Goal: Complete application form: Complete application form

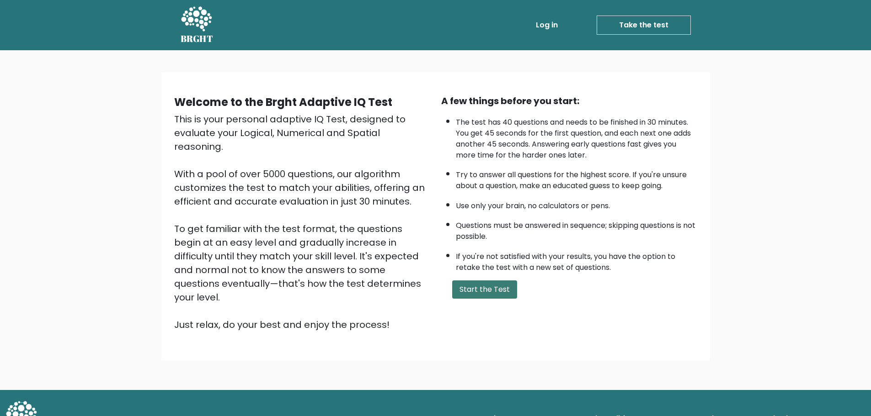
click at [506, 291] on button "Start the Test" at bounding box center [484, 290] width 65 height 18
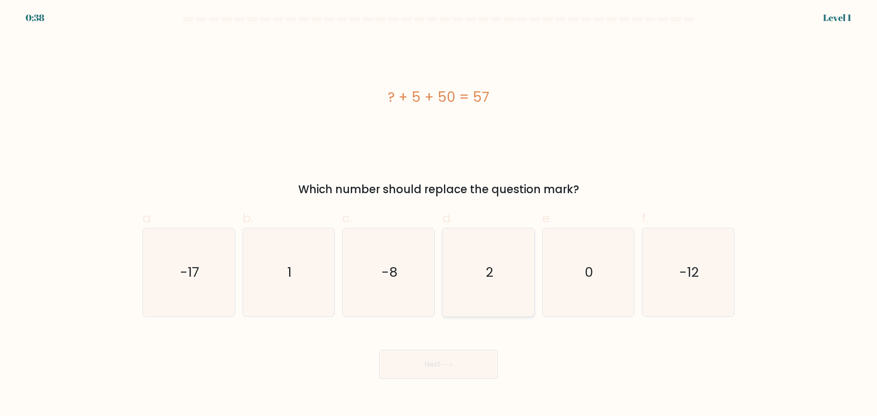
click at [502, 280] on icon "2" at bounding box center [489, 273] width 88 height 88
click at [439, 214] on input "d. 2" at bounding box center [439, 211] width 0 height 6
radio input "true"
click at [452, 367] on icon at bounding box center [447, 364] width 12 height 5
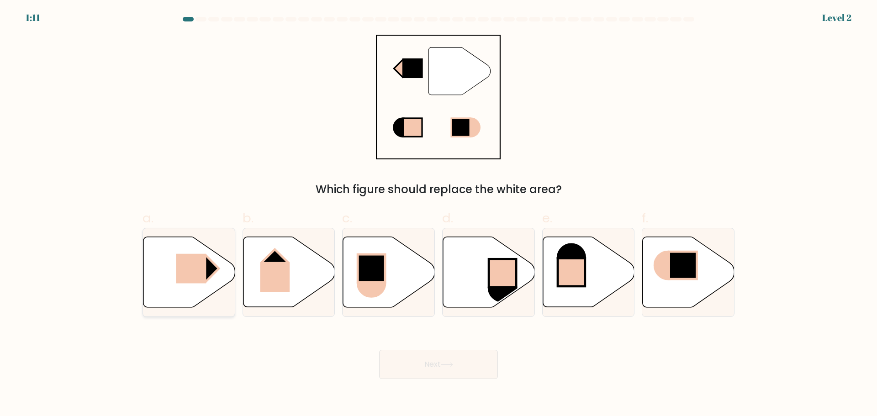
click at [196, 271] on rect at bounding box center [191, 269] width 30 height 30
click at [439, 214] on input "a." at bounding box center [439, 211] width 0 height 6
radio input "true"
click at [456, 370] on button "Next" at bounding box center [438, 364] width 119 height 29
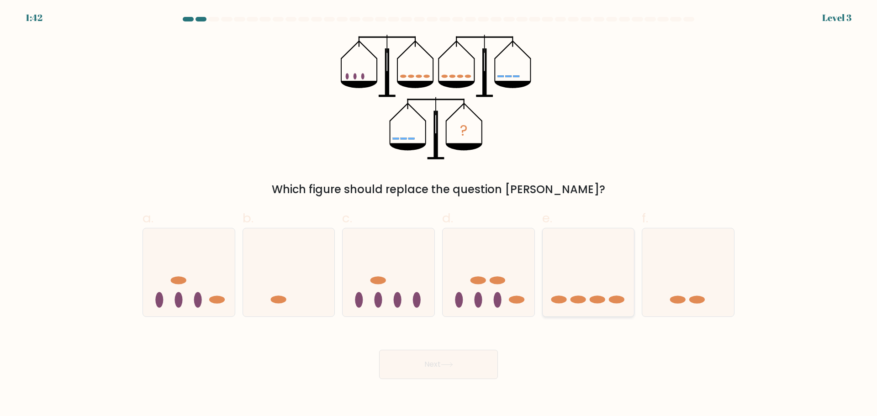
click at [619, 290] on icon at bounding box center [589, 272] width 92 height 76
click at [439, 214] on input "e." at bounding box center [439, 211] width 0 height 6
radio input "true"
click at [444, 351] on button "Next" at bounding box center [438, 364] width 119 height 29
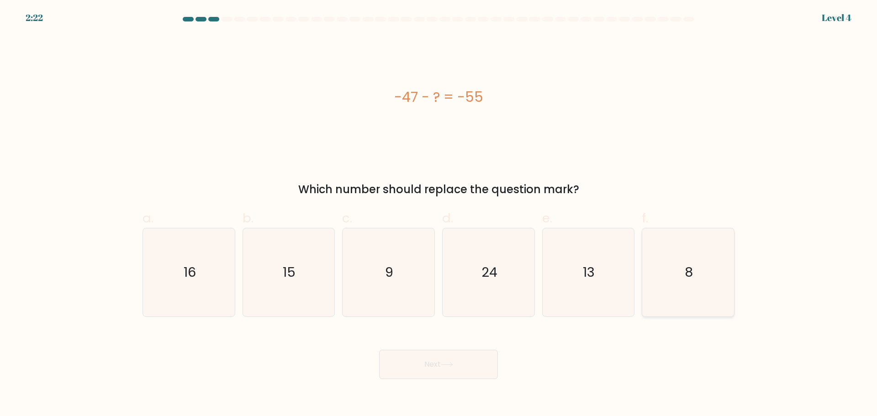
click at [673, 253] on icon "8" at bounding box center [688, 273] width 88 height 88
click at [439, 214] on input "f. 8" at bounding box center [439, 211] width 0 height 6
radio input "true"
click at [465, 373] on button "Next" at bounding box center [438, 364] width 119 height 29
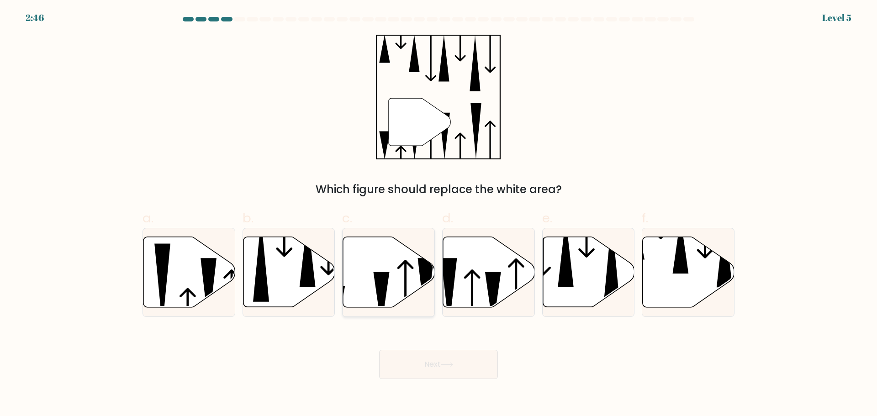
click at [392, 270] on icon at bounding box center [389, 272] width 92 height 70
click at [439, 214] on input "c." at bounding box center [439, 211] width 0 height 6
radio input "true"
click at [450, 367] on button "Next" at bounding box center [438, 364] width 119 height 29
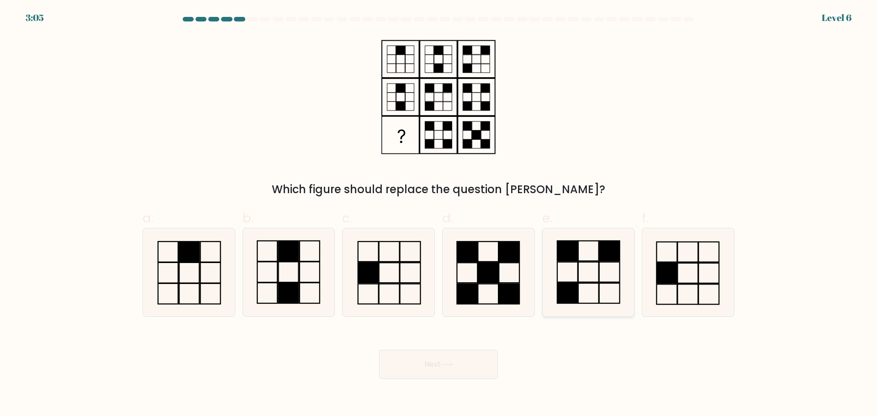
click at [595, 276] on icon at bounding box center [588, 273] width 88 height 88
click at [439, 214] on input "e." at bounding box center [439, 211] width 0 height 6
radio input "true"
click at [468, 367] on button "Next" at bounding box center [438, 364] width 119 height 29
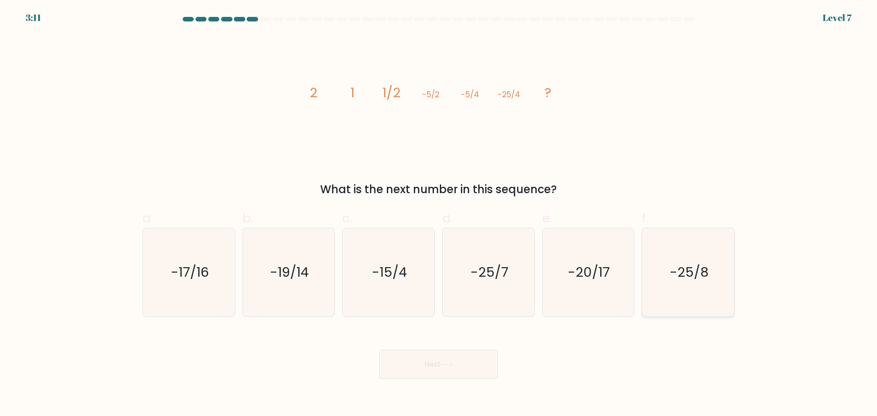
click at [684, 274] on text "-25/8" at bounding box center [689, 272] width 39 height 18
click at [439, 214] on input "f. -25/8" at bounding box center [439, 211] width 0 height 6
radio input "true"
click at [456, 377] on button "Next" at bounding box center [438, 364] width 119 height 29
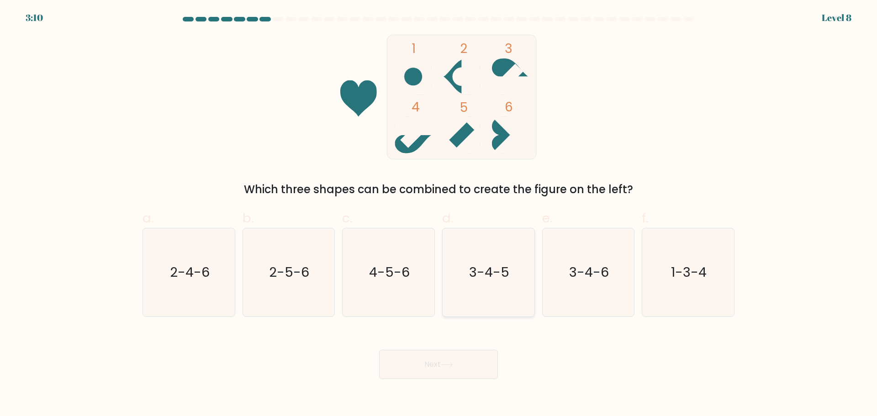
click at [503, 283] on icon "3-4-5" at bounding box center [489, 273] width 88 height 88
click at [439, 214] on input "d. 3-4-5" at bounding box center [439, 211] width 0 height 6
radio input "true"
click at [469, 357] on button "Next" at bounding box center [438, 364] width 119 height 29
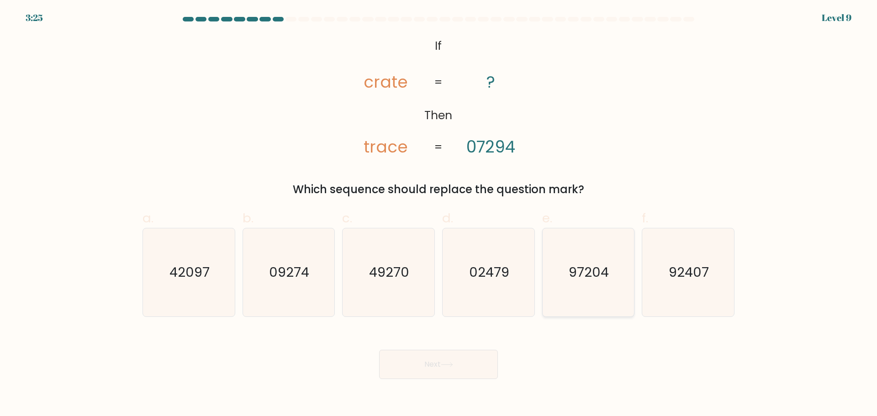
click at [586, 275] on text "97204" at bounding box center [589, 272] width 40 height 18
click at [439, 214] on input "e. 97204" at bounding box center [439, 211] width 0 height 6
radio input "true"
click at [453, 362] on icon at bounding box center [447, 364] width 12 height 5
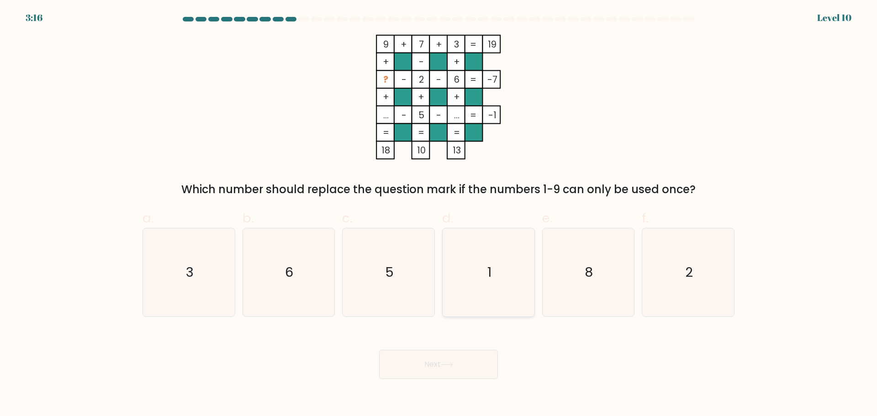
click at [484, 279] on icon "1" at bounding box center [489, 273] width 88 height 88
click at [439, 214] on input "d. 1" at bounding box center [439, 211] width 0 height 6
radio input "true"
click at [454, 360] on button "Next" at bounding box center [438, 364] width 119 height 29
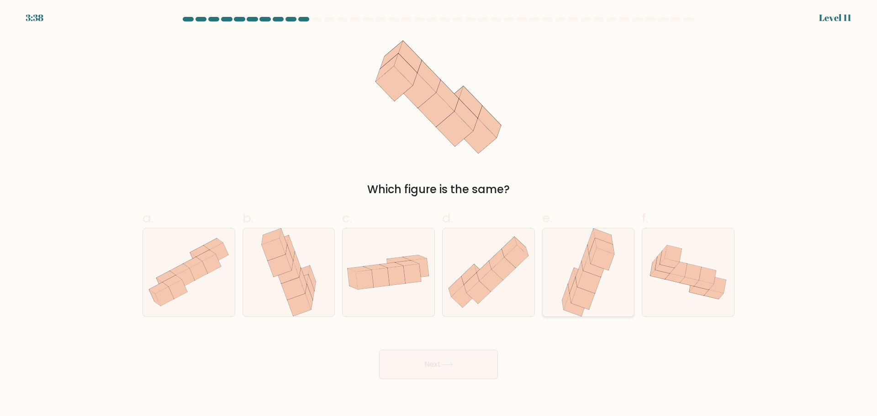
click at [600, 285] on icon at bounding box center [588, 273] width 58 height 88
click at [439, 214] on input "e." at bounding box center [439, 211] width 0 height 6
radio input "true"
click at [457, 361] on button "Next" at bounding box center [438, 364] width 119 height 29
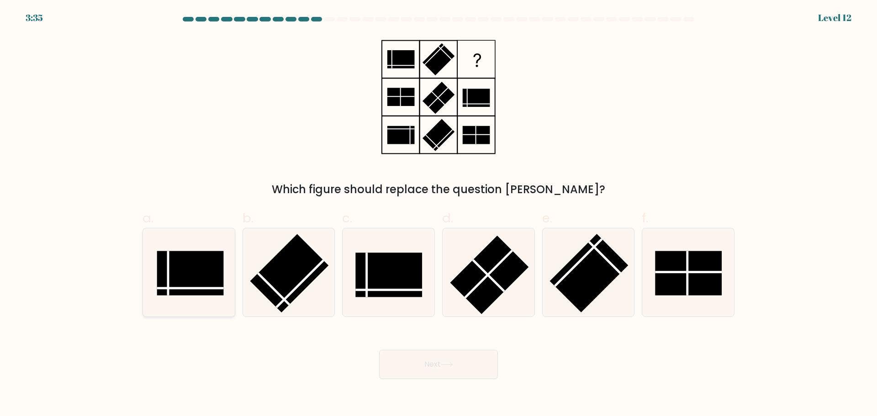
click at [195, 293] on rect at bounding box center [190, 273] width 67 height 44
click at [439, 214] on input "a." at bounding box center [439, 211] width 0 height 6
radio input "true"
click at [473, 367] on button "Next" at bounding box center [438, 364] width 119 height 29
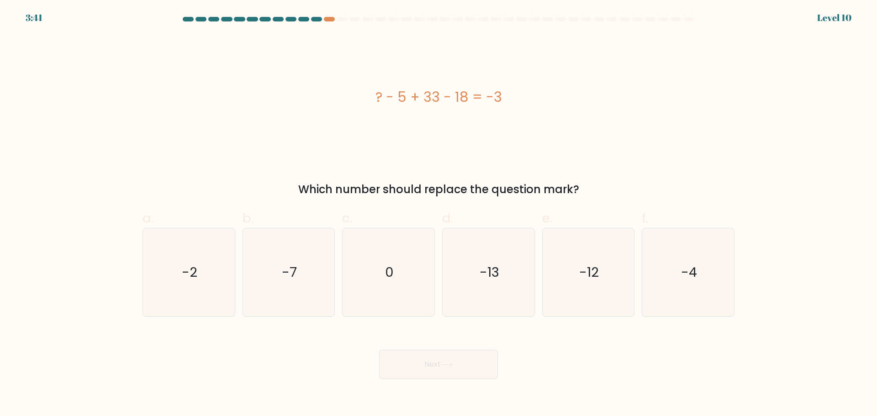
drag, startPoint x: 397, startPoint y: 97, endPoint x: 457, endPoint y: 93, distance: 60.0
click at [457, 93] on div "? - 5 + 33 - 18 = -3" at bounding box center [439, 97] width 592 height 21
drag, startPoint x: 443, startPoint y: 125, endPoint x: 425, endPoint y: 113, distance: 21.4
click at [443, 126] on div "? - 5 + 33 - 18 = -3" at bounding box center [439, 97] width 592 height 125
click at [434, 101] on div "? - 5 + 33 - 18 = -3" at bounding box center [439, 97] width 592 height 21
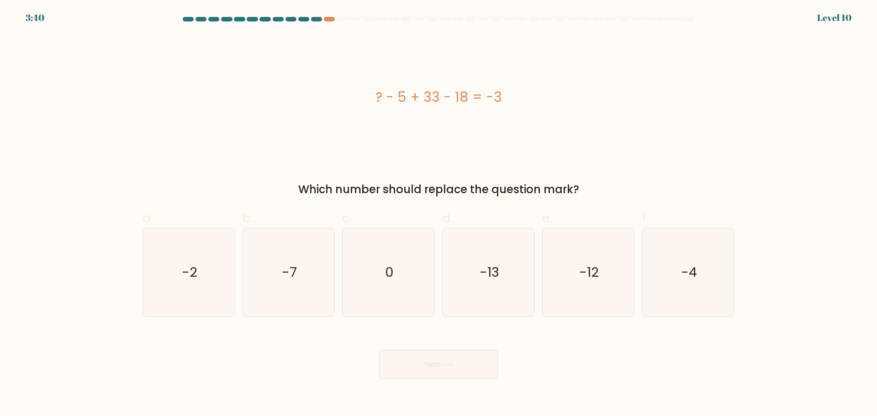
click at [433, 74] on div "? - 5 + 33 - 18 = -3" at bounding box center [439, 97] width 592 height 125
click at [497, 282] on icon "-13" at bounding box center [489, 273] width 88 height 88
click at [439, 214] on input "d. -13" at bounding box center [439, 211] width 0 height 6
radio input "true"
click at [445, 371] on button "Next" at bounding box center [438, 364] width 119 height 29
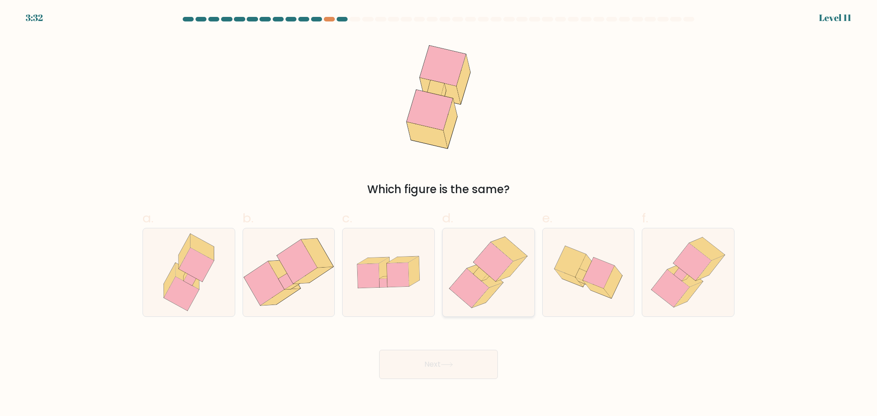
click at [502, 287] on icon at bounding box center [489, 273] width 86 height 88
click at [439, 214] on input "d." at bounding box center [439, 211] width 0 height 6
radio input "true"
click at [450, 368] on button "Next" at bounding box center [438, 364] width 119 height 29
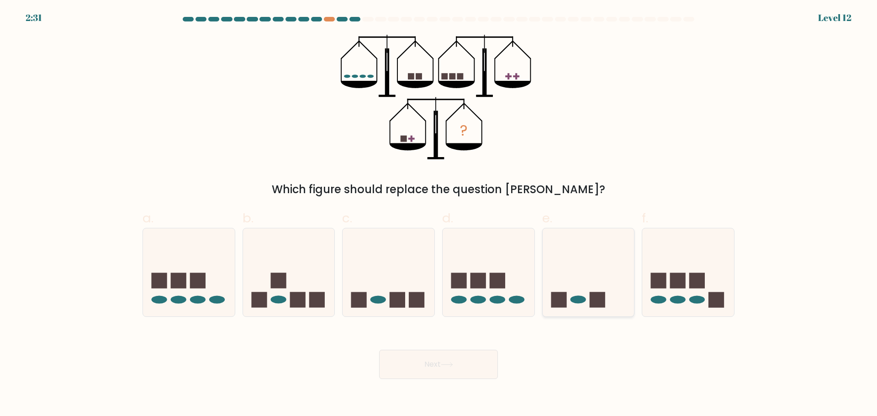
click at [554, 271] on icon at bounding box center [589, 272] width 92 height 76
click at [439, 214] on input "e." at bounding box center [439, 211] width 0 height 6
radio input "true"
click at [439, 370] on button "Next" at bounding box center [438, 364] width 119 height 29
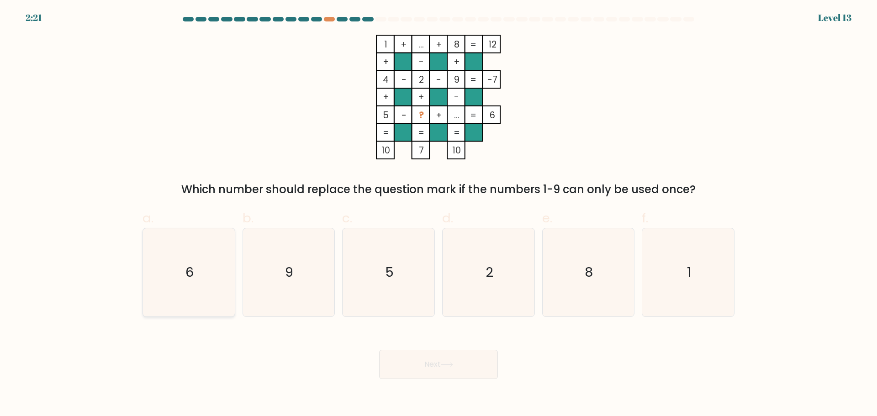
click at [196, 266] on icon "6" at bounding box center [189, 273] width 88 height 88
click at [439, 214] on input "a. 6" at bounding box center [439, 211] width 0 height 6
radio input "true"
click at [467, 364] on button "Next" at bounding box center [438, 364] width 119 height 29
